Goal: Go to known website: Access a specific website the user already knows

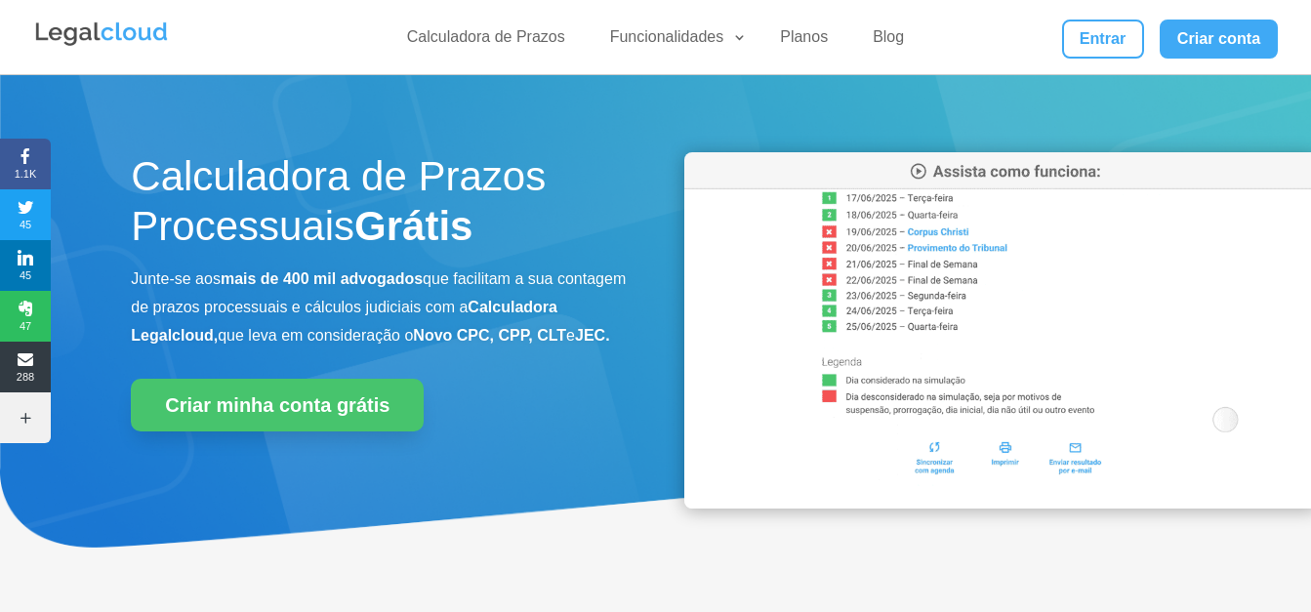
click at [911, 447] on img at bounding box center [1001, 330] width 635 height 356
click at [1095, 30] on link "Entrar" at bounding box center [1103, 39] width 82 height 39
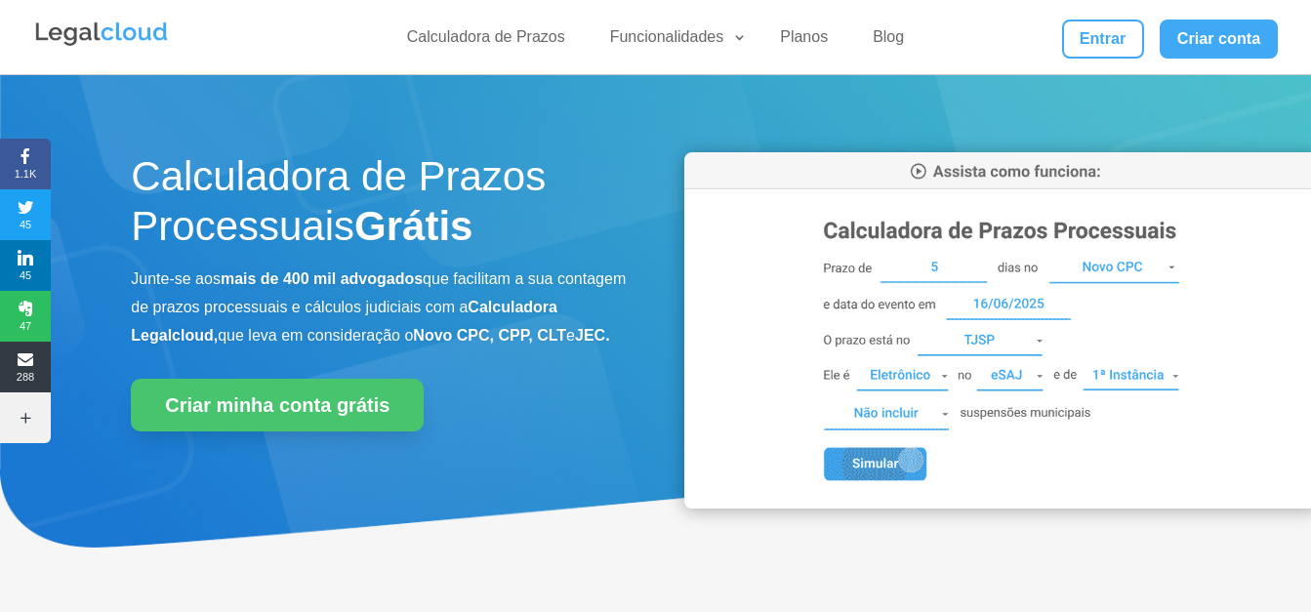
click at [920, 273] on img at bounding box center [1001, 330] width 635 height 356
